Goal: Task Accomplishment & Management: Manage account settings

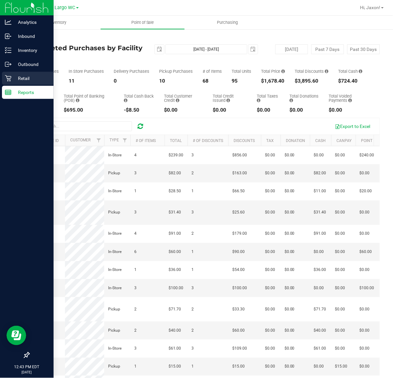
click at [28, 79] on p "Retail" at bounding box center [30, 78] width 39 height 8
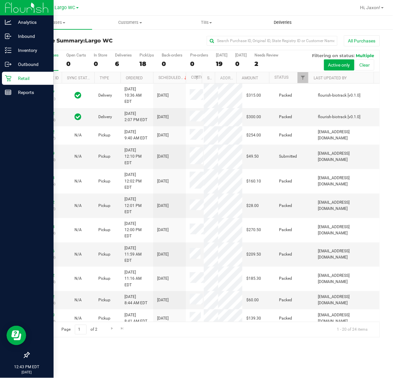
click at [279, 21] on span "Deliveries" at bounding box center [283, 23] width 36 height 6
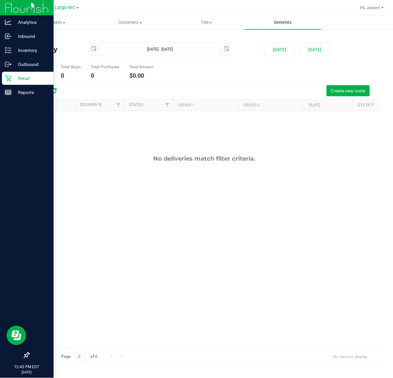
click at [283, 23] on span "Deliveries" at bounding box center [283, 23] width 36 height 6
click at [355, 93] on span "Create new route" at bounding box center [348, 90] width 35 height 5
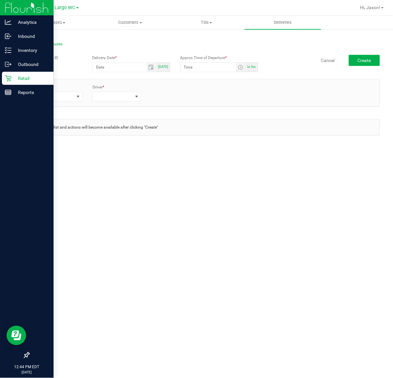
click at [149, 67] on span "Toggle calendar" at bounding box center [151, 67] width 9 height 9
click at [164, 67] on span "[DATE]" at bounding box center [163, 67] width 10 height 4
type input "[DATE]"
click at [239, 66] on span "Toggle time list" at bounding box center [240, 67] width 5 height 5
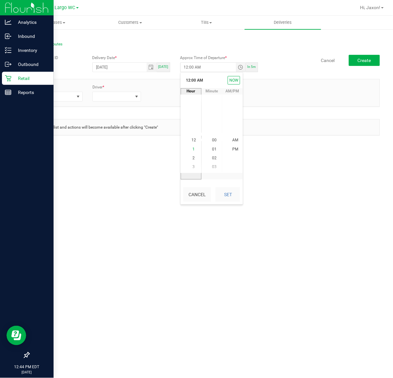
click at [193, 149] on li "1" at bounding box center [194, 149] width 16 height 9
click at [214, 148] on li "45" at bounding box center [215, 150] width 16 height 9
click at [234, 148] on span "PM" at bounding box center [235, 149] width 6 height 5
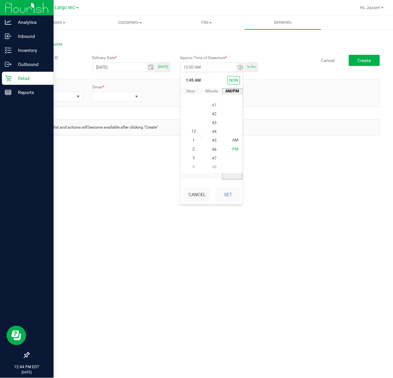
scroll to position [9, 0]
click at [235, 191] on button "Set" at bounding box center [227, 194] width 24 height 14
type input "1:45 PM"
click at [204, 99] on div "Vehicle * Driver *" at bounding box center [204, 92] width 350 height 17
click at [79, 98] on span at bounding box center [77, 96] width 5 height 5
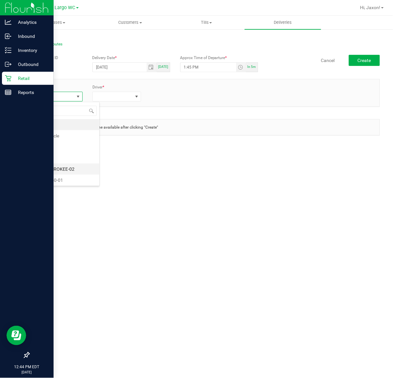
scroll to position [41, 0]
click at [79, 129] on li "FL-CHEROKEE-02" at bounding box center [66, 128] width 65 height 11
click at [126, 95] on span at bounding box center [113, 96] width 40 height 9
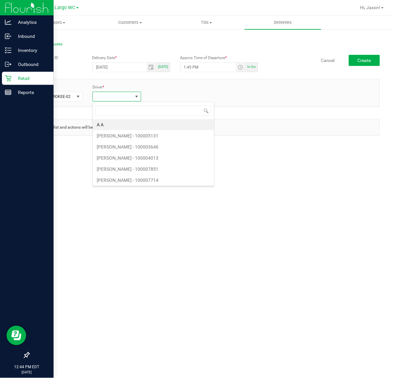
scroll to position [10, 48]
click at [123, 111] on input at bounding box center [153, 111] width 116 height 10
type input "just"
drag, startPoint x: 154, startPoint y: 157, endPoint x: 166, endPoint y: 125, distance: 34.3
click at [155, 157] on li "Justyn McKeown - 100007750" at bounding box center [128, 157] width 70 height 11
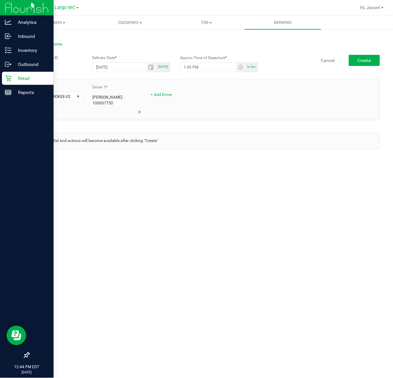
click at [172, 93] on div "+ Add Driver" at bounding box center [175, 95] width 49 height 6
click at [170, 95] on link "+ Add Driver" at bounding box center [162, 94] width 22 height 5
click at [180, 95] on span at bounding box center [171, 96] width 40 height 9
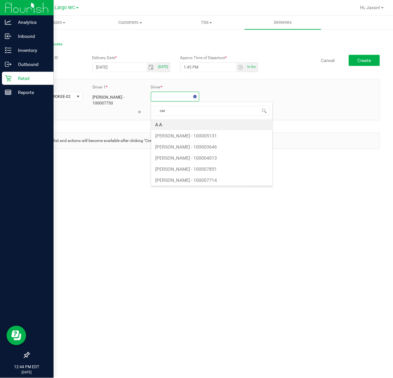
type input "cars"
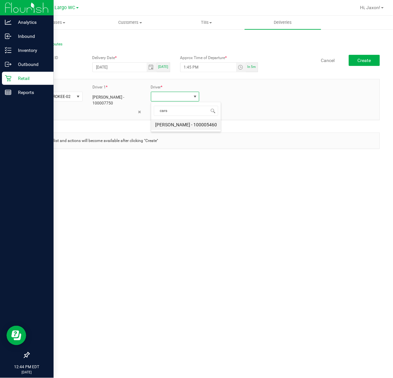
click at [190, 128] on li "Carson Chianco - 100005460" at bounding box center [186, 124] width 70 height 11
click at [284, 108] on div "Vehicle * FL-CHEROKEE-02 Driver 1 * Justyn McKeown - 100007750 Driver 2 * Carso…" at bounding box center [204, 99] width 350 height 31
click at [373, 60] on button "Create" at bounding box center [364, 60] width 31 height 11
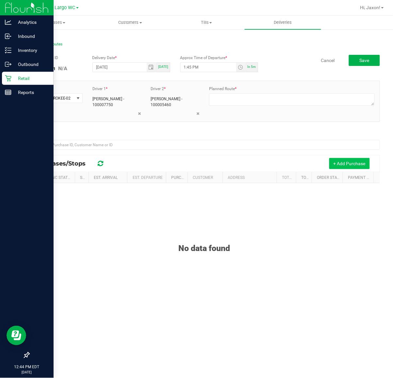
click at [334, 164] on button "+ Add Purchase" at bounding box center [349, 163] width 40 height 11
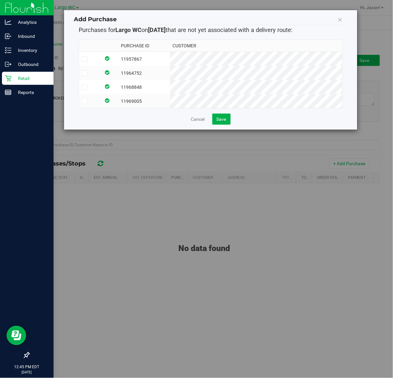
click at [87, 59] on icon at bounding box center [85, 59] width 4 height 0
click at [0, 0] on input "checkbox" at bounding box center [0, 0] width 0 height 0
click at [85, 73] on icon at bounding box center [85, 73] width 4 height 0
click at [0, 0] on input "checkbox" at bounding box center [0, 0] width 0 height 0
click at [84, 83] on td at bounding box center [90, 87] width 22 height 14
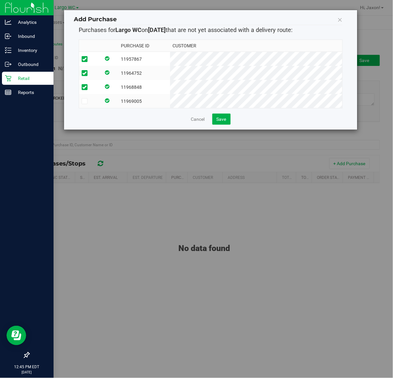
click at [87, 100] on span at bounding box center [85, 101] width 6 height 6
click at [0, 0] on input "checkbox" at bounding box center [0, 0] width 0 height 0
click at [218, 122] on button "Save" at bounding box center [221, 119] width 18 height 11
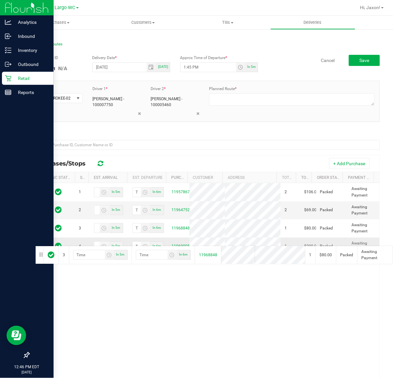
drag, startPoint x: 38, startPoint y: 227, endPoint x: 34, endPoint y: 245, distance: 18.3
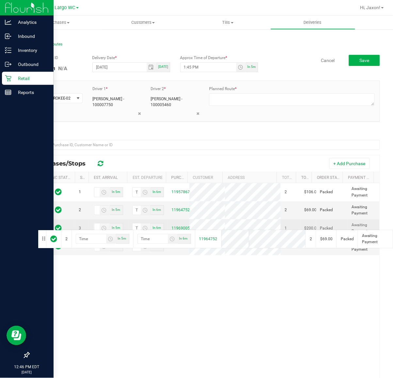
drag, startPoint x: 38, startPoint y: 211, endPoint x: 37, endPoint y: 229, distance: 18.3
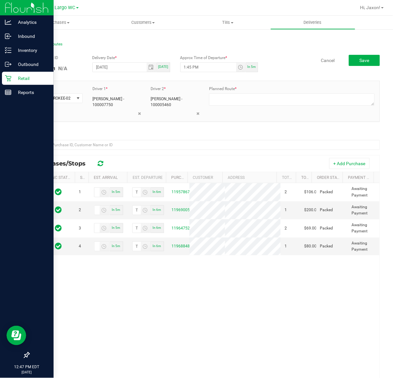
click at [301, 314] on div "1 In 5m In 6m 11957867 2 $106.00 Packed Awaiting Payment 2 In 5m In 6m 11969005…" at bounding box center [204, 302] width 350 height 238
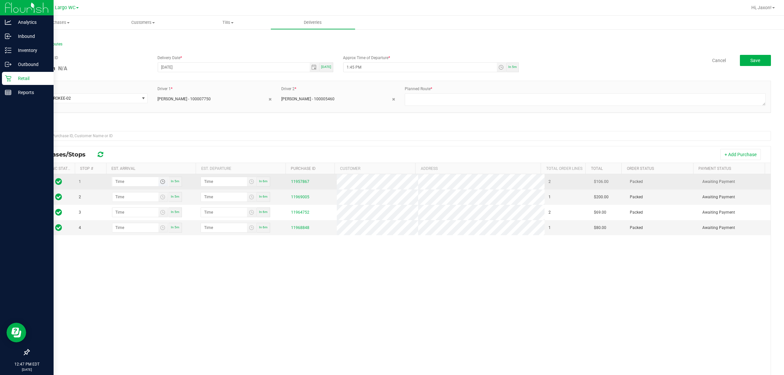
click at [165, 182] on span "Toggle time list" at bounding box center [162, 181] width 5 height 5
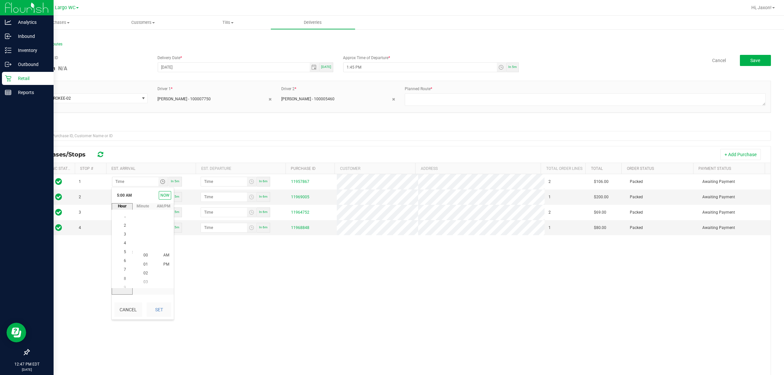
scroll to position [44, 0]
click at [124, 230] on span "2" at bounding box center [125, 228] width 2 height 5
click at [164, 264] on span "PM" at bounding box center [166, 264] width 6 height 5
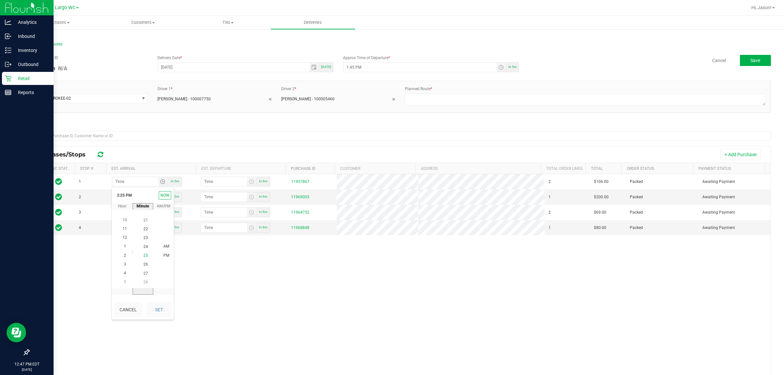
click at [146, 254] on li "25" at bounding box center [146, 255] width 16 height 9
click at [143, 254] on span "25" at bounding box center [145, 255] width 5 height 5
click at [146, 254] on li "25" at bounding box center [146, 255] width 16 height 9
click at [156, 311] on button "Set" at bounding box center [159, 309] width 24 height 14
type input "2:25 PM"
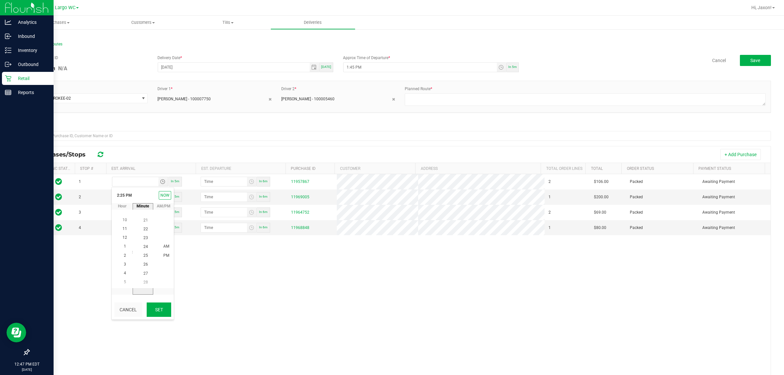
type input "2:26 PM"
click at [165, 196] on span "Toggle time list" at bounding box center [162, 196] width 5 height 5
click at [124, 252] on span "3" at bounding box center [125, 253] width 2 height 5
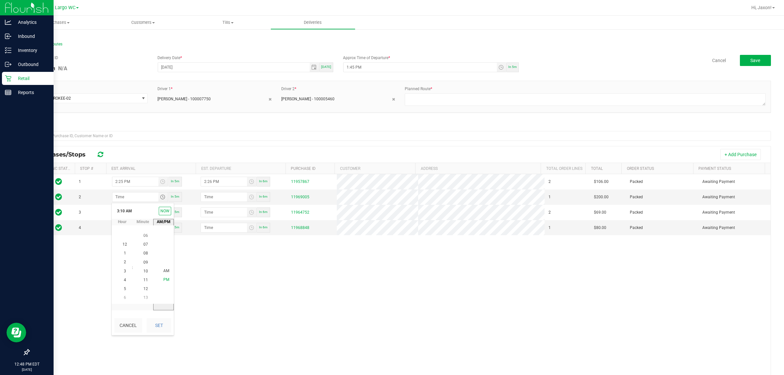
click at [163, 279] on span "PM" at bounding box center [166, 280] width 6 height 5
click at [123, 262] on li "2" at bounding box center [125, 262] width 16 height 9
click at [144, 279] on span "55" at bounding box center [145, 280] width 5 height 5
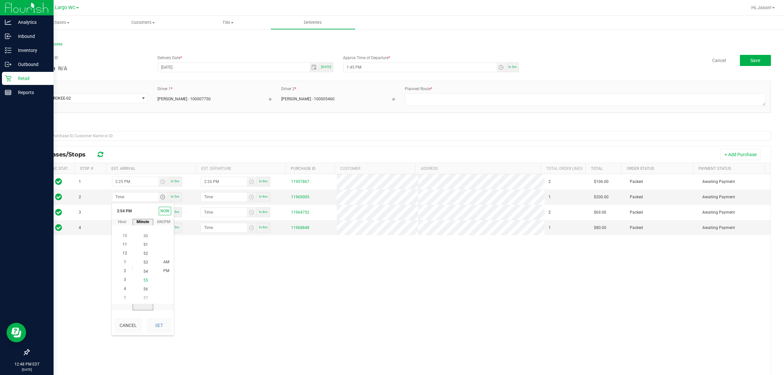
scroll to position [487, 0]
click at [163, 269] on span "PM" at bounding box center [166, 271] width 6 height 5
click at [159, 330] on button "Set" at bounding box center [159, 325] width 24 height 14
type input "2:55 PM"
type input "2:56 PM"
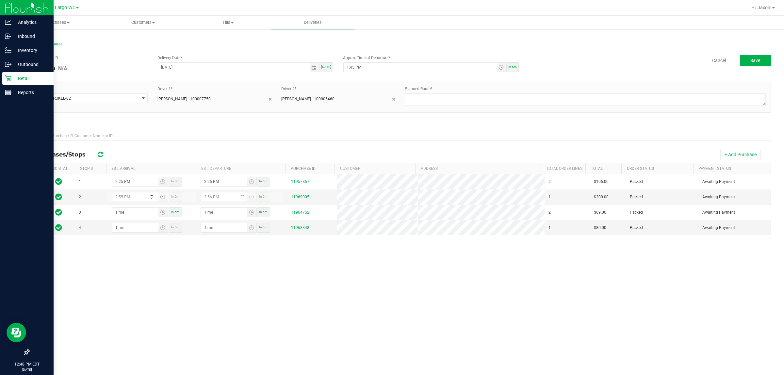
click at [268, 281] on div "1 2:25 PM In 5m 2:26 PM In 6m 11957867 2 $106.00 Packed Awaiting Payment 2 2:55…" at bounding box center [399, 292] width 741 height 236
click at [386, 280] on div "1 2:25 PM In 5m 2:26 PM In 6m 11957867 2 $106.00 Packed Awaiting Payment 2 2:55…" at bounding box center [399, 292] width 741 height 236
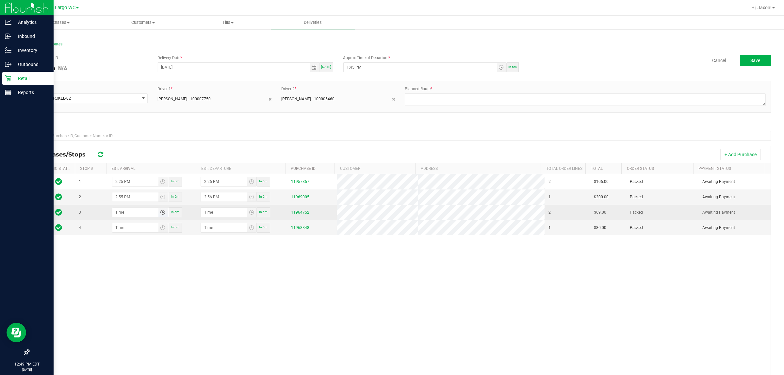
click at [163, 213] on span "Toggle time list" at bounding box center [162, 212] width 5 height 5
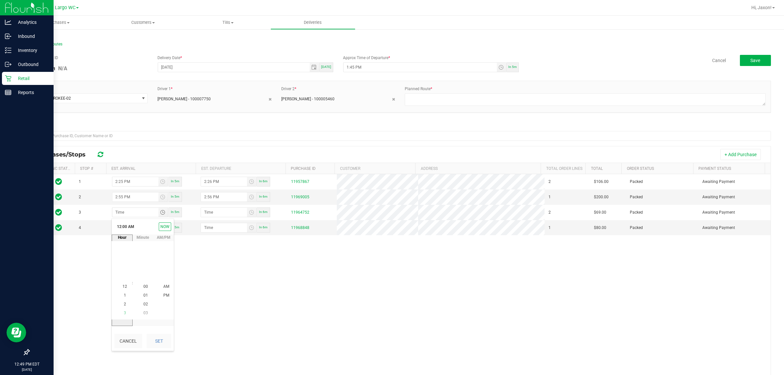
drag, startPoint x: 123, startPoint y: 306, endPoint x: 120, endPoint y: 312, distance: 6.7
click at [124, 313] on span "3" at bounding box center [125, 313] width 2 height 5
click at [144, 284] on span "15" at bounding box center [145, 286] width 5 height 5
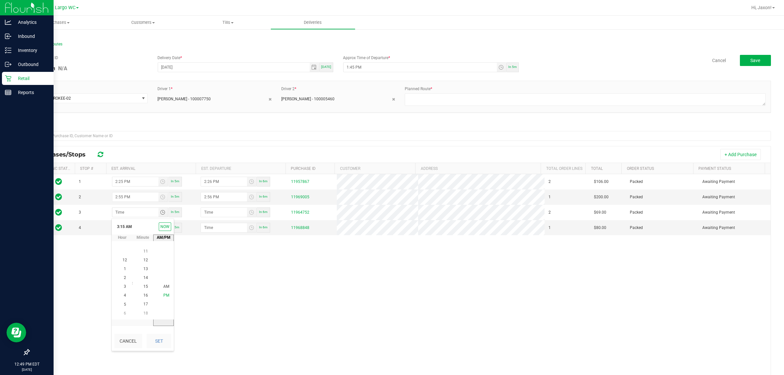
click at [163, 294] on span "PM" at bounding box center [166, 295] width 6 height 5
click at [157, 345] on button "Set" at bounding box center [159, 341] width 24 height 14
type input "3:15 PM"
type input "3:16 PM"
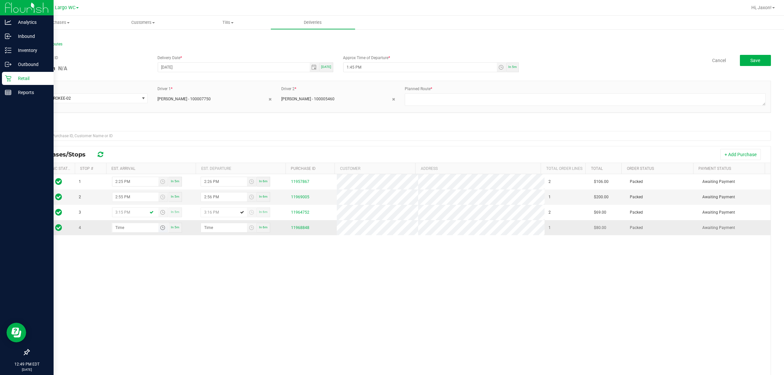
click at [164, 227] on span "Toggle time list" at bounding box center [162, 227] width 5 height 5
click at [124, 327] on span "3" at bounding box center [125, 328] width 2 height 5
click at [123, 301] on li "3" at bounding box center [125, 302] width 16 height 9
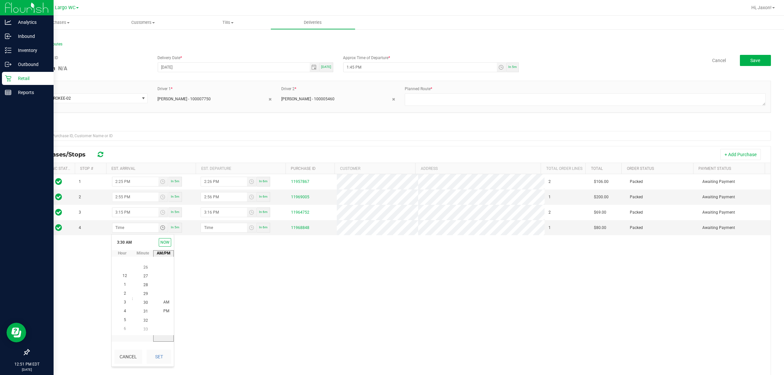
drag, startPoint x: 265, startPoint y: 279, endPoint x: 225, endPoint y: 279, distance: 40.8
click at [263, 279] on div "1 2:25 PM In 5m 2:26 PM In 6m 11957867 2 $106.00 Packed Awaiting Payment 2 2:55…" at bounding box center [399, 292] width 741 height 236
click at [163, 227] on span "Toggle time list" at bounding box center [162, 227] width 5 height 5
click at [123, 327] on li "3" at bounding box center [125, 328] width 16 height 9
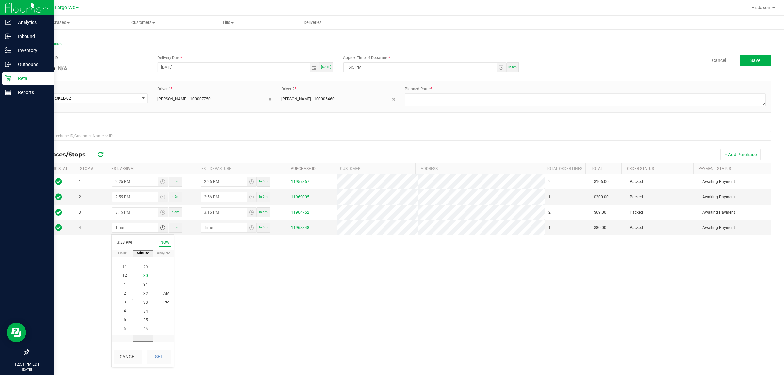
click at [143, 274] on span "30" at bounding box center [145, 276] width 5 height 5
click at [158, 302] on li "PM" at bounding box center [166, 302] width 16 height 9
click at [156, 360] on button "Set" at bounding box center [159, 356] width 24 height 14
type input "3:30 PM"
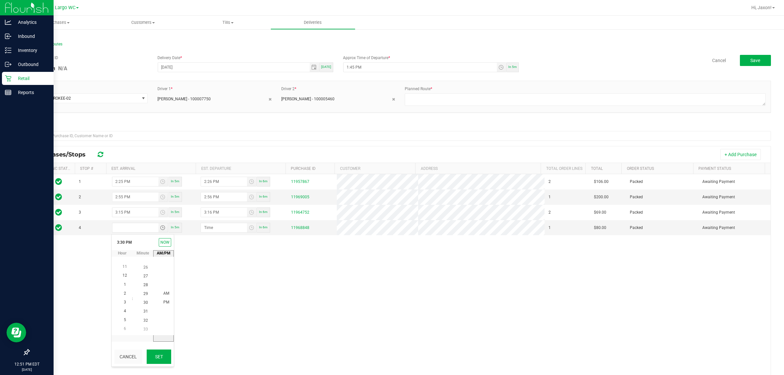
type input "3:31 PM"
drag, startPoint x: 191, startPoint y: 279, endPoint x: 205, endPoint y: 261, distance: 23.4
click at [196, 275] on div "1 2:25 PM In 5m 2:26 PM In 6m 11957867 2 $106.00 Packed Awaiting Payment 2 2:55…" at bounding box center [399, 292] width 741 height 236
click at [392, 61] on button "Save" at bounding box center [754, 60] width 31 height 11
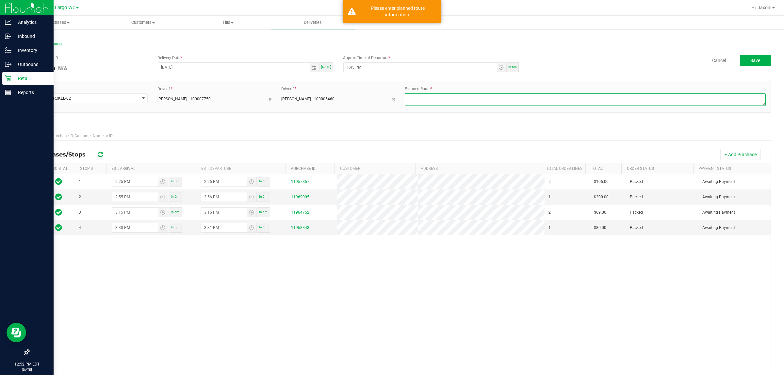
click at [392, 97] on textarea at bounding box center [585, 99] width 361 height 12
type textarea "M"
type textarea "Friday Route"
click at [392, 59] on span "Save" at bounding box center [755, 60] width 10 height 5
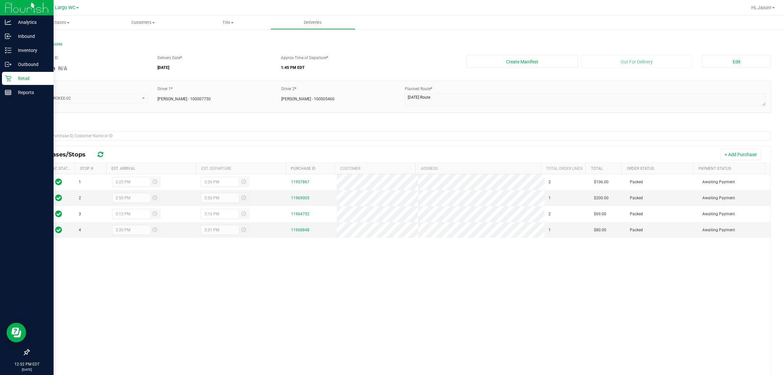
click at [392, 121] on div "Delivery Route ID 20250919-001 N/A Delivery Date * 09/19/2025 Approx Time of De…" at bounding box center [400, 240] width 742 height 381
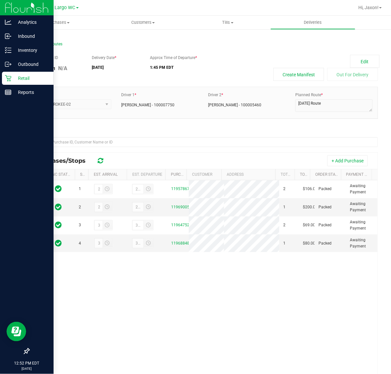
click at [250, 296] on div "1 2:25 PM 2:26 PM 11957867 2 $106.00 Packed Awaiting Payment 2 2:55 PM 2:56 PM …" at bounding box center [203, 299] width 348 height 236
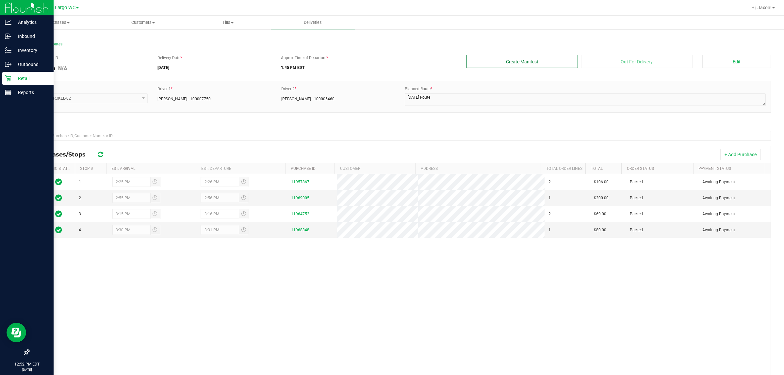
click at [392, 62] on button "Create Manifest" at bounding box center [521, 61] width 111 height 13
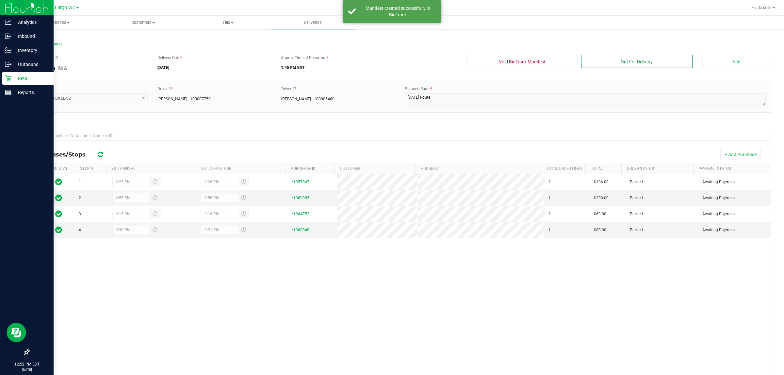
click at [392, 60] on button "Out For Delivery" at bounding box center [636, 61] width 111 height 13
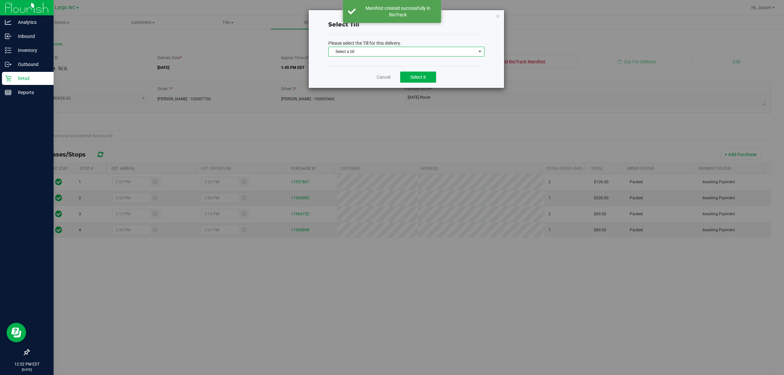
click at [392, 56] on span "Select a till" at bounding box center [406, 52] width 156 height 10
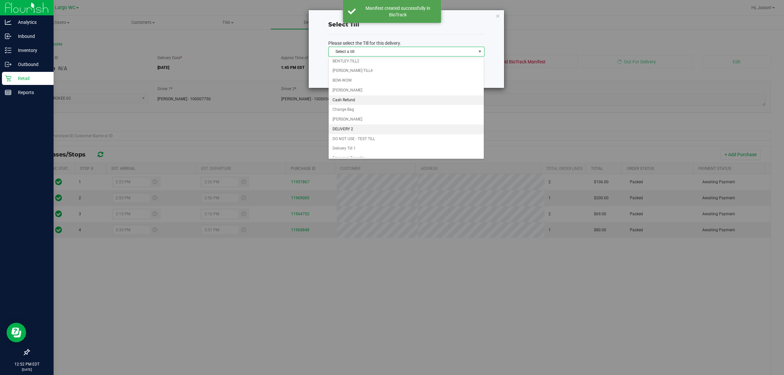
scroll to position [41, 0]
click at [373, 141] on li "Delivery Till 1" at bounding box center [405, 140] width 155 height 10
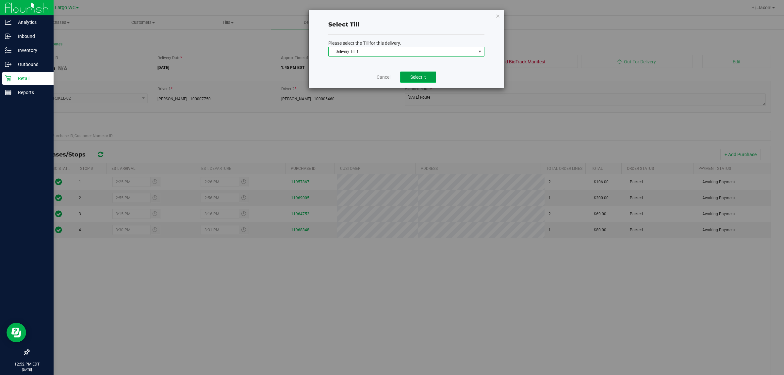
click at [392, 82] on button "Select it" at bounding box center [418, 77] width 36 height 11
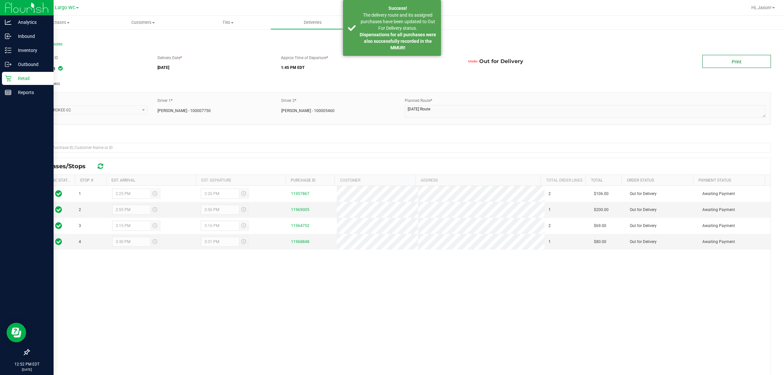
click at [392, 63] on link "Print" at bounding box center [736, 61] width 69 height 13
click at [392, 20] on span "The delivery route and its assigned purchases have been updated to Out For Deli…" at bounding box center [397, 21] width 74 height 18
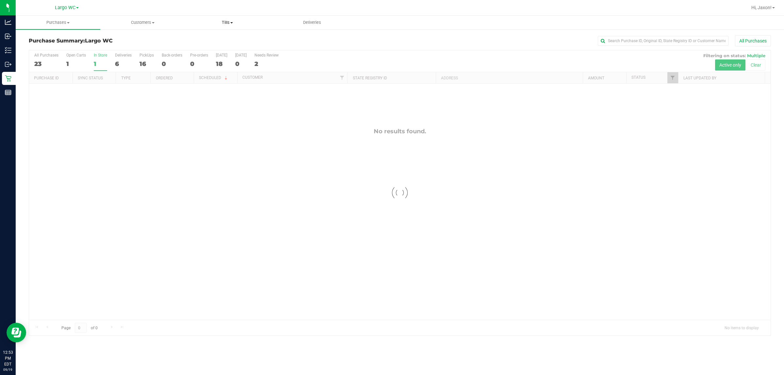
click at [221, 24] on span "Tills" at bounding box center [227, 23] width 84 height 6
click at [224, 39] on span "Manage tills" at bounding box center [207, 40] width 44 height 6
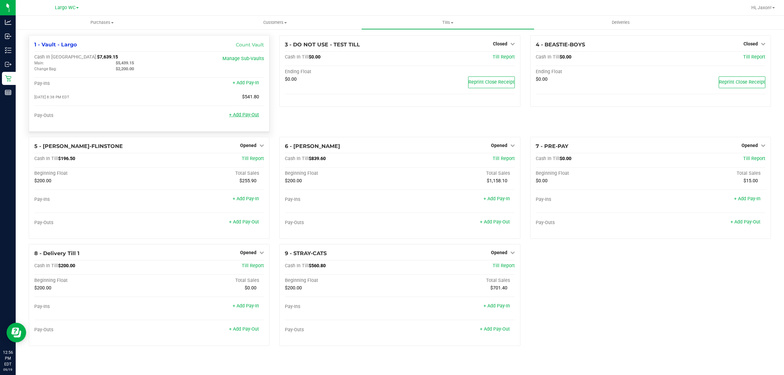
click at [252, 116] on link "+ Add Pay-Out" at bounding box center [244, 115] width 30 height 6
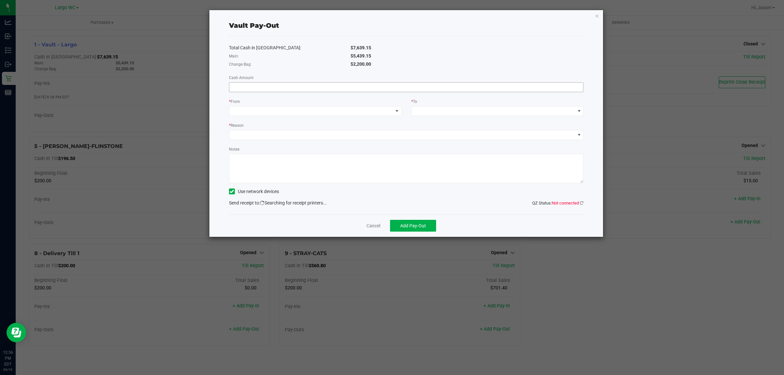
click at [262, 92] on input at bounding box center [406, 87] width 354 height 9
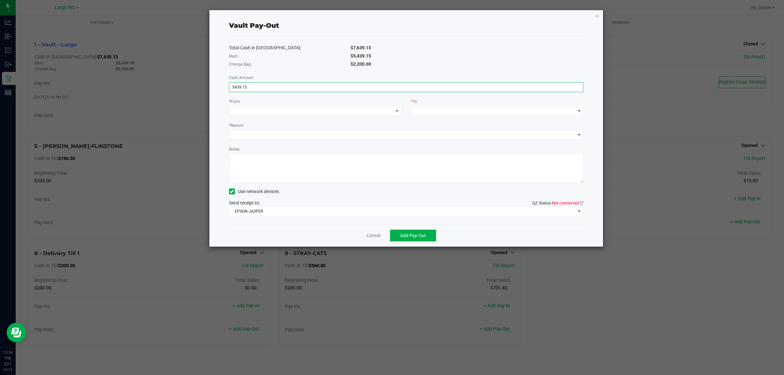
type input "$5,439.15"
click at [355, 56] on span "$5,439.15" at bounding box center [360, 55] width 21 height 5
click at [316, 108] on span at bounding box center [311, 110] width 164 height 9
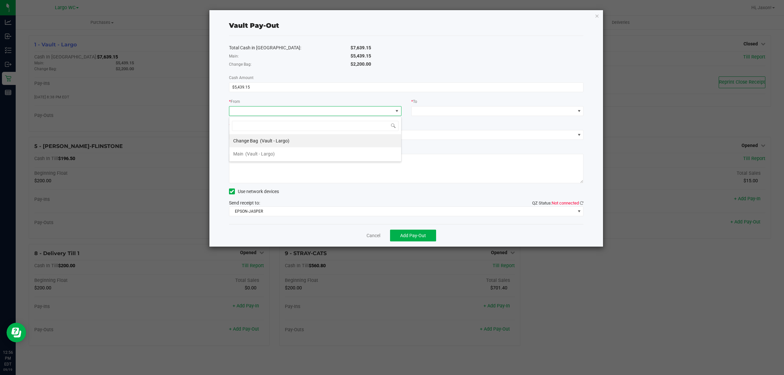
scroll to position [10, 172]
click at [301, 155] on li "Main (Vault - Largo)" at bounding box center [315, 153] width 172 height 13
click at [465, 115] on span at bounding box center [493, 110] width 164 height 9
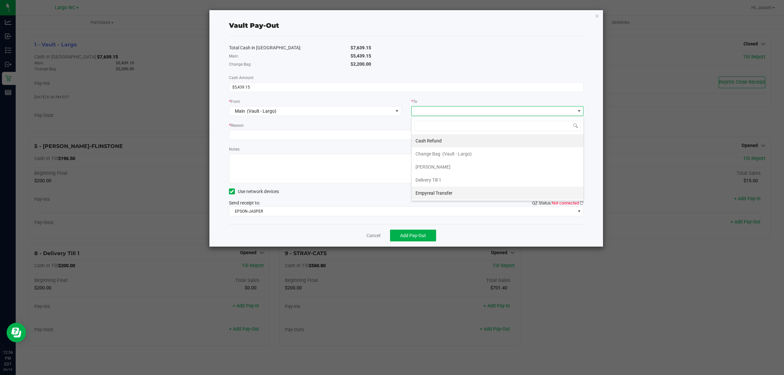
click at [460, 192] on li "Empyreal Transfer" at bounding box center [497, 192] width 172 height 13
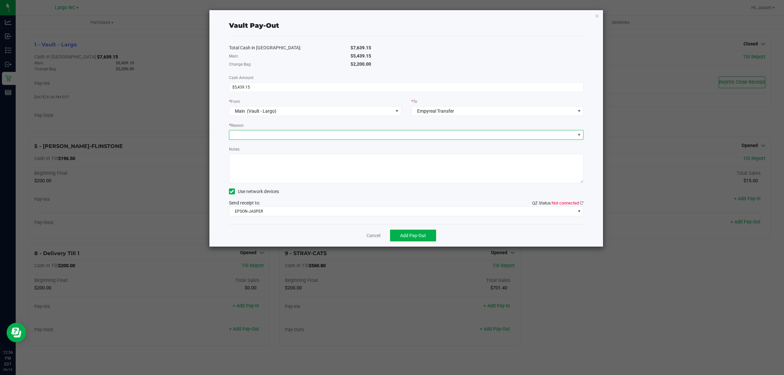
click at [389, 136] on span at bounding box center [402, 134] width 346 height 9
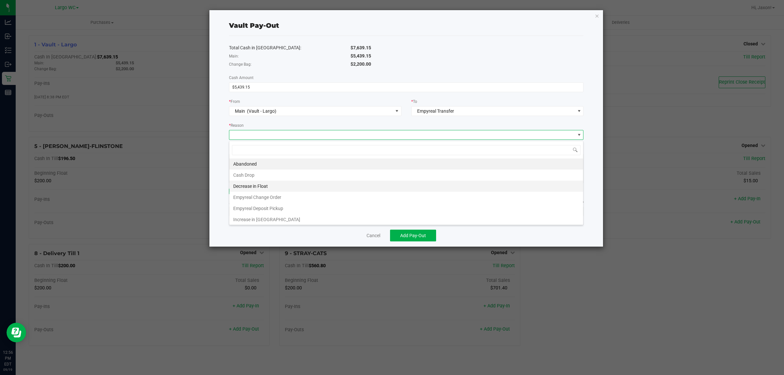
scroll to position [10, 354]
click at [347, 209] on li "Empyreal Deposit Pickup" at bounding box center [406, 208] width 354 height 11
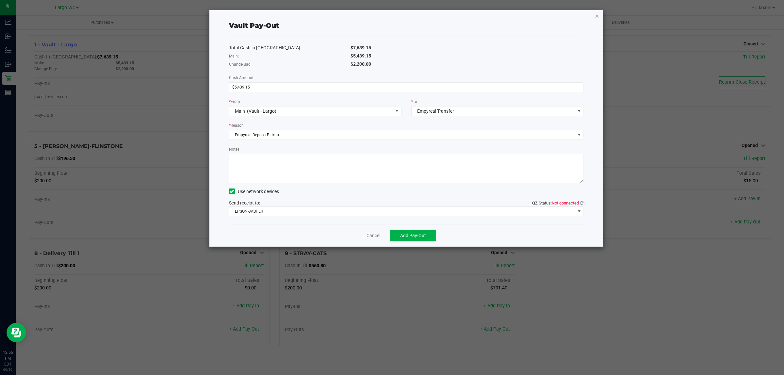
click at [306, 179] on textarea "Notes" at bounding box center [406, 168] width 355 height 29
click at [366, 171] on textarea "Notes" at bounding box center [406, 168] width 355 height 29
type textarea "Deposit pick up from date 9/17 to 9/18"
click at [387, 196] on div "Use network devices" at bounding box center [406, 191] width 355 height 10
click at [411, 234] on span "Add Pay-Out" at bounding box center [413, 235] width 26 height 5
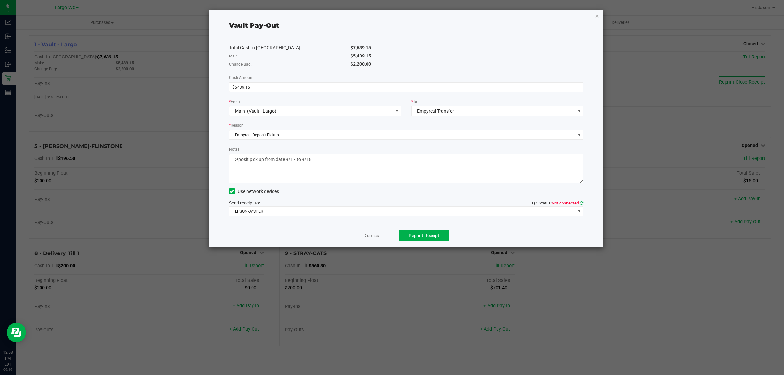
click at [582, 201] on icon at bounding box center [582, 203] width 4 height 4
click at [369, 237] on link "Dismiss" at bounding box center [371, 235] width 16 height 7
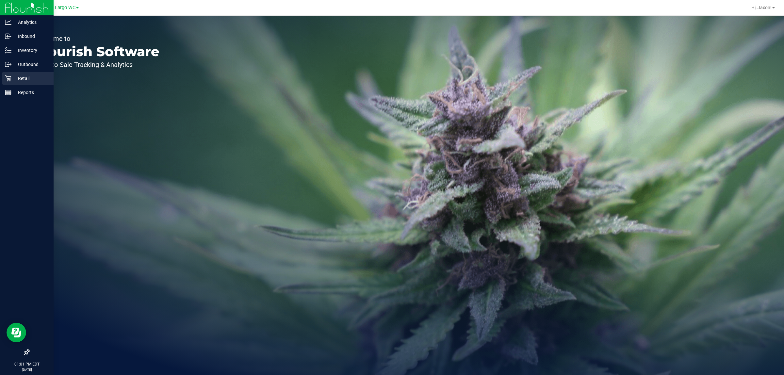
click at [18, 75] on p "Retail" at bounding box center [30, 78] width 39 height 8
